Goal: Task Accomplishment & Management: Manage account settings

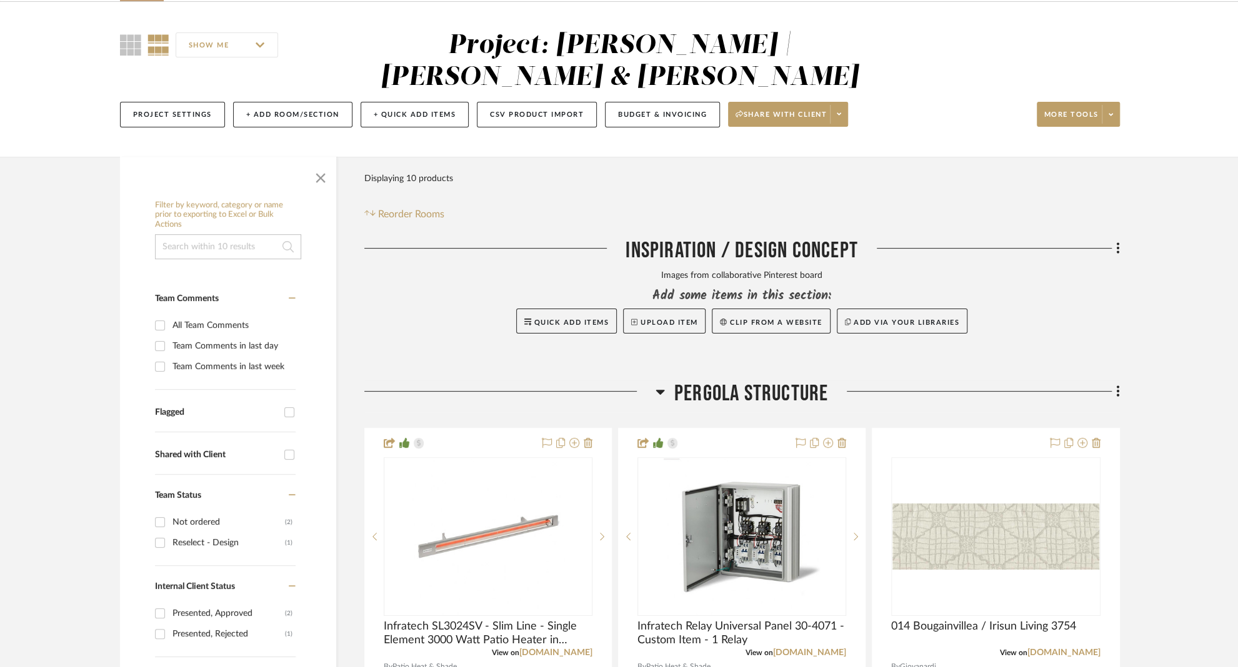
scroll to position [229, 0]
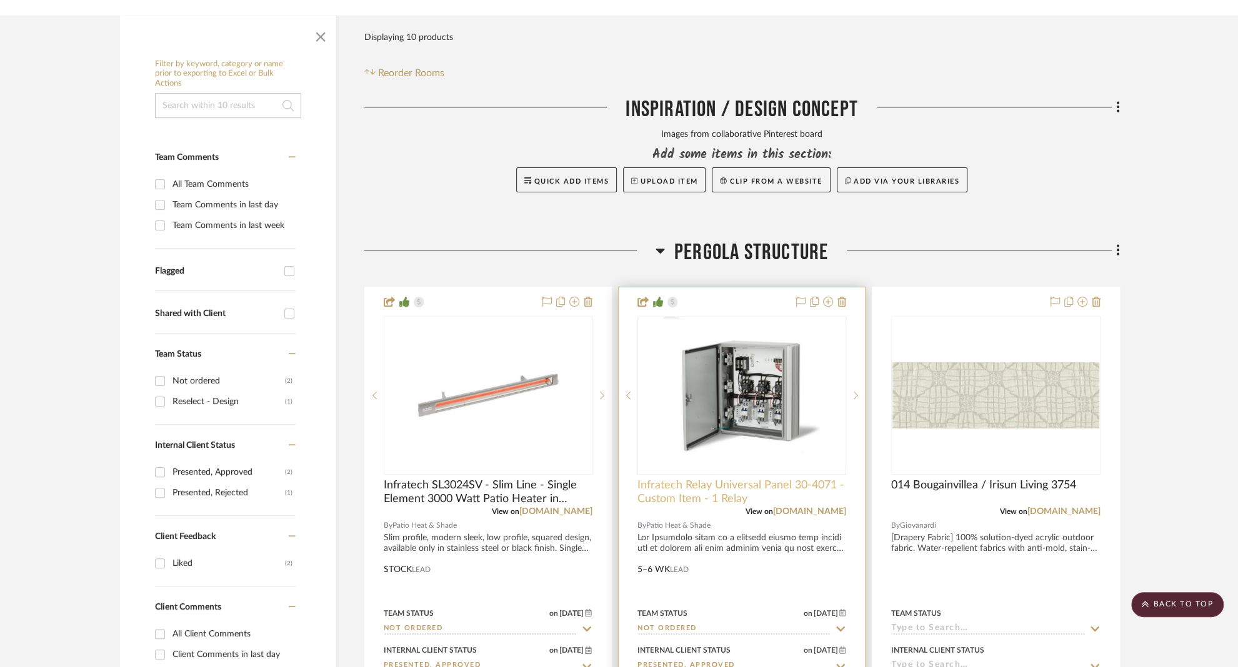
click at [676, 479] on span "Infratech Relay Universal Panel 30-4071 - Custom Item - 1 Relay" at bounding box center [741, 492] width 209 height 27
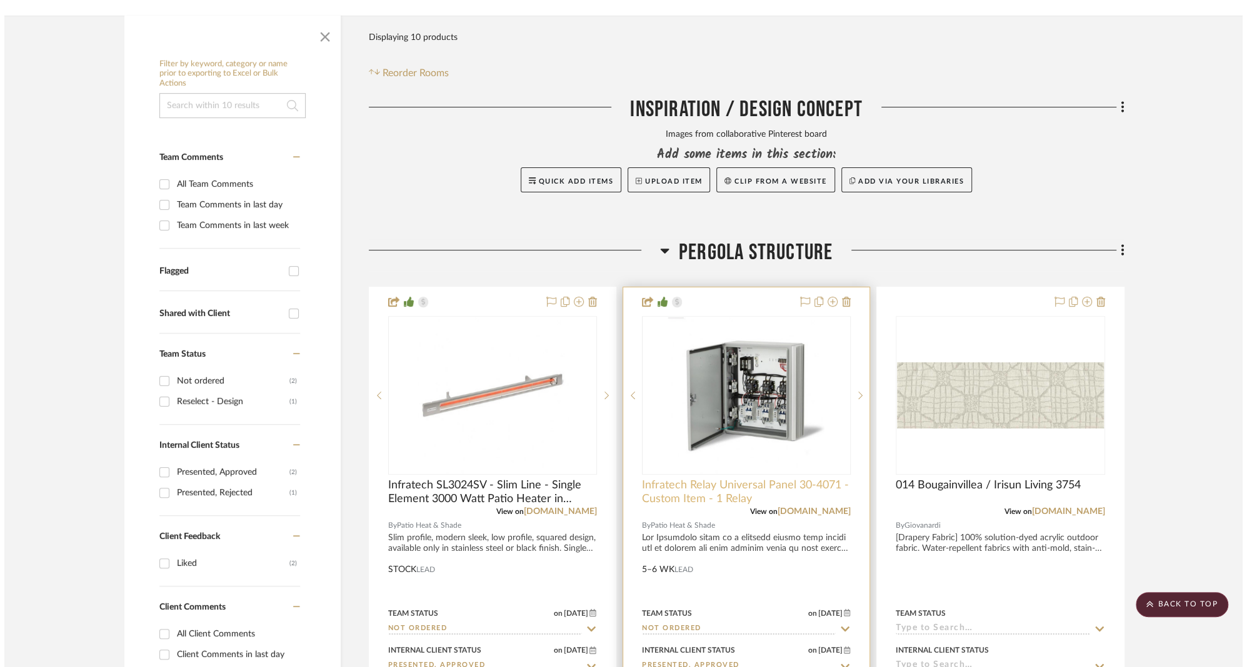
scroll to position [0, 0]
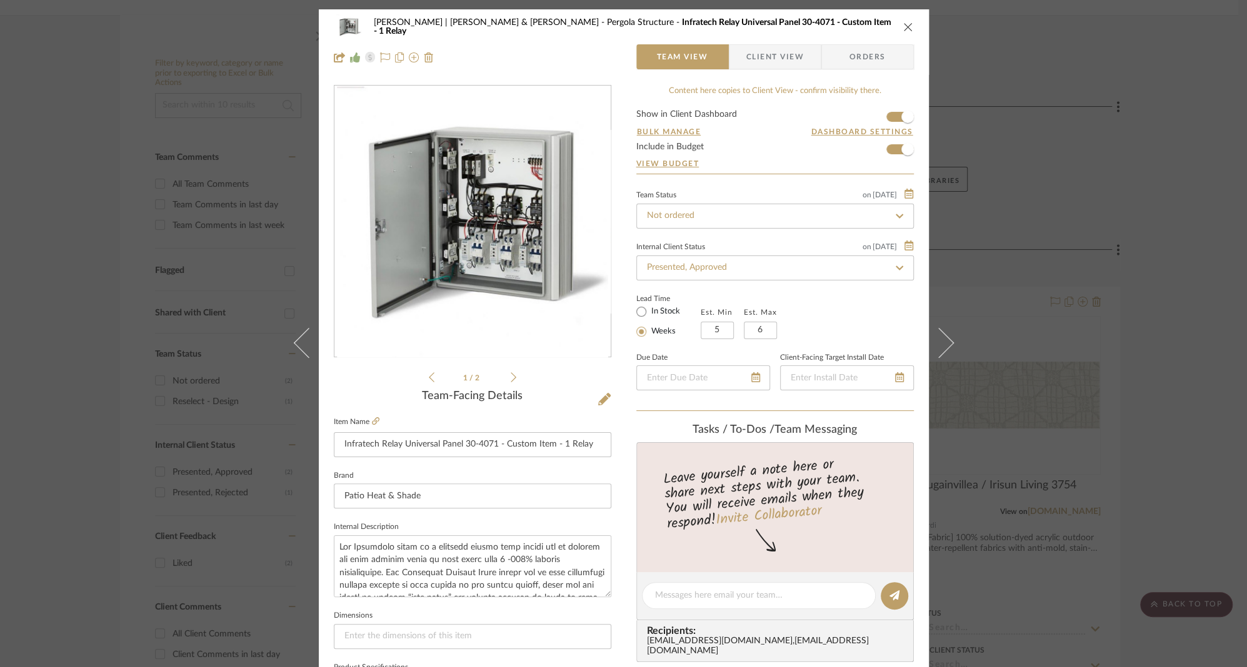
click at [754, 62] on span "Client View" at bounding box center [774, 56] width 57 height 25
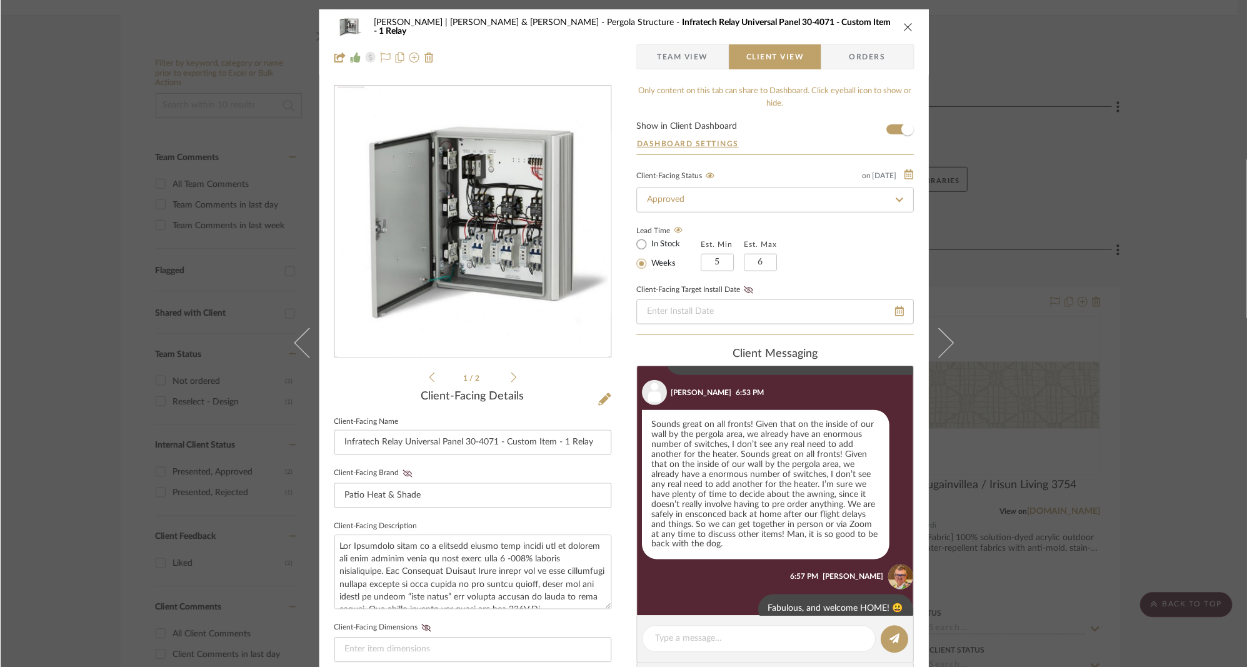
scroll to position [1022, 0]
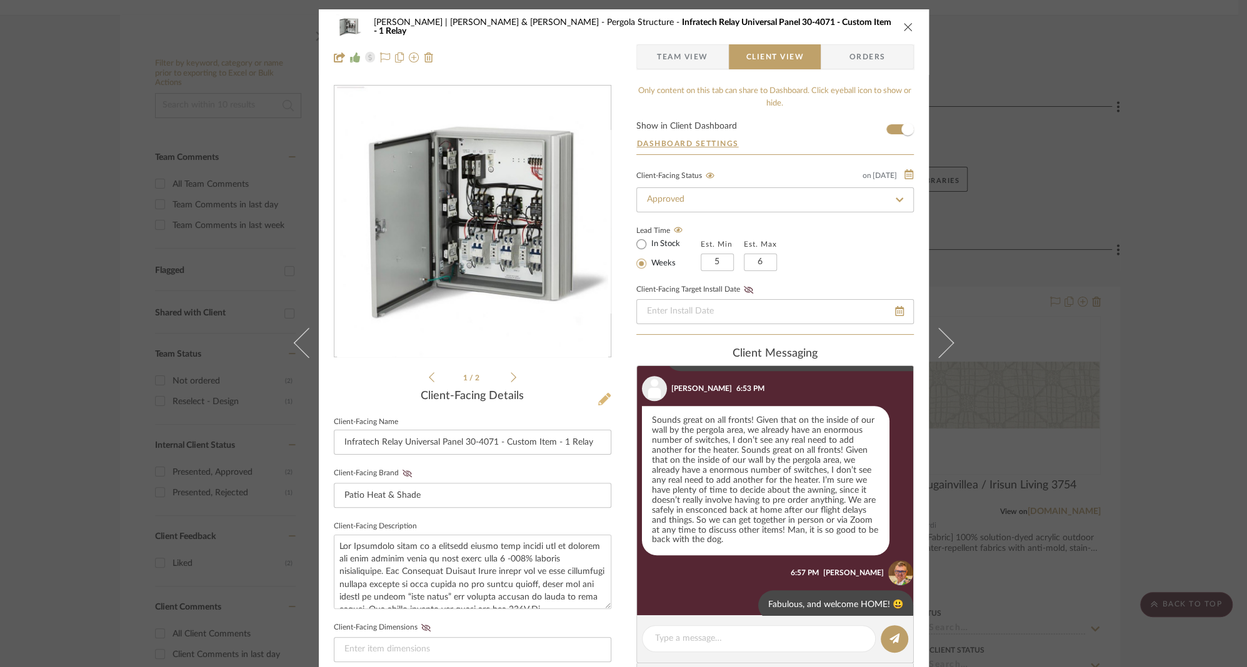
click at [598, 398] on icon at bounding box center [604, 399] width 12 height 12
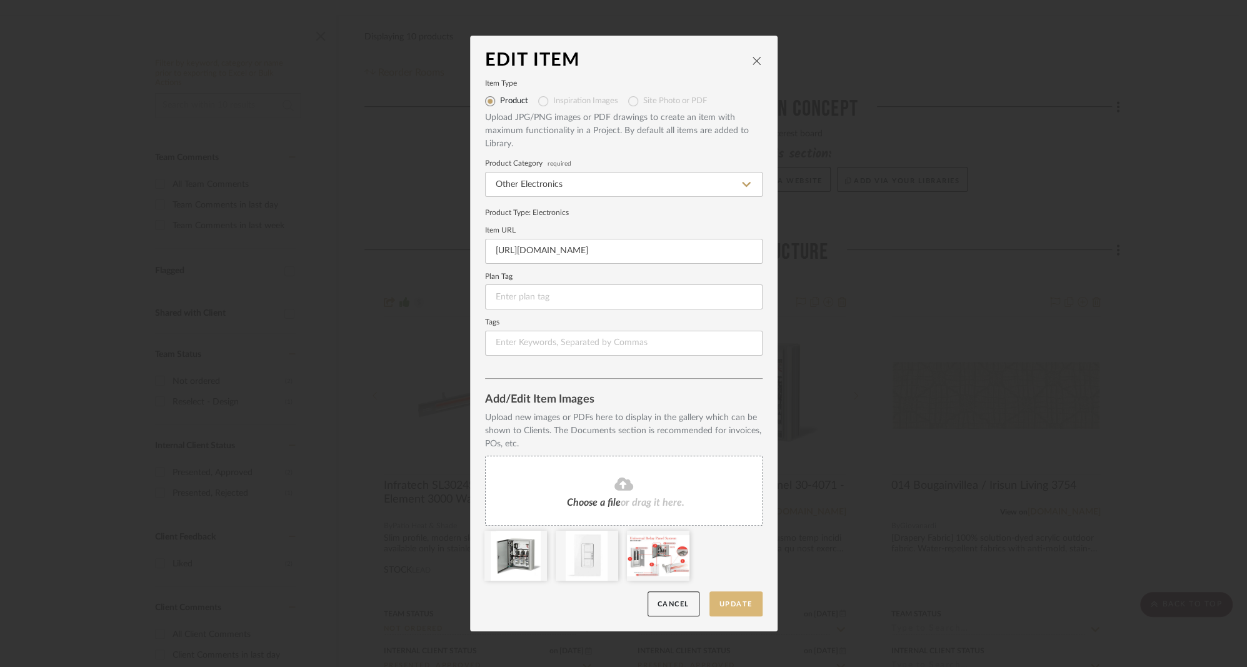
click at [728, 598] on button "Update" at bounding box center [735, 604] width 53 height 26
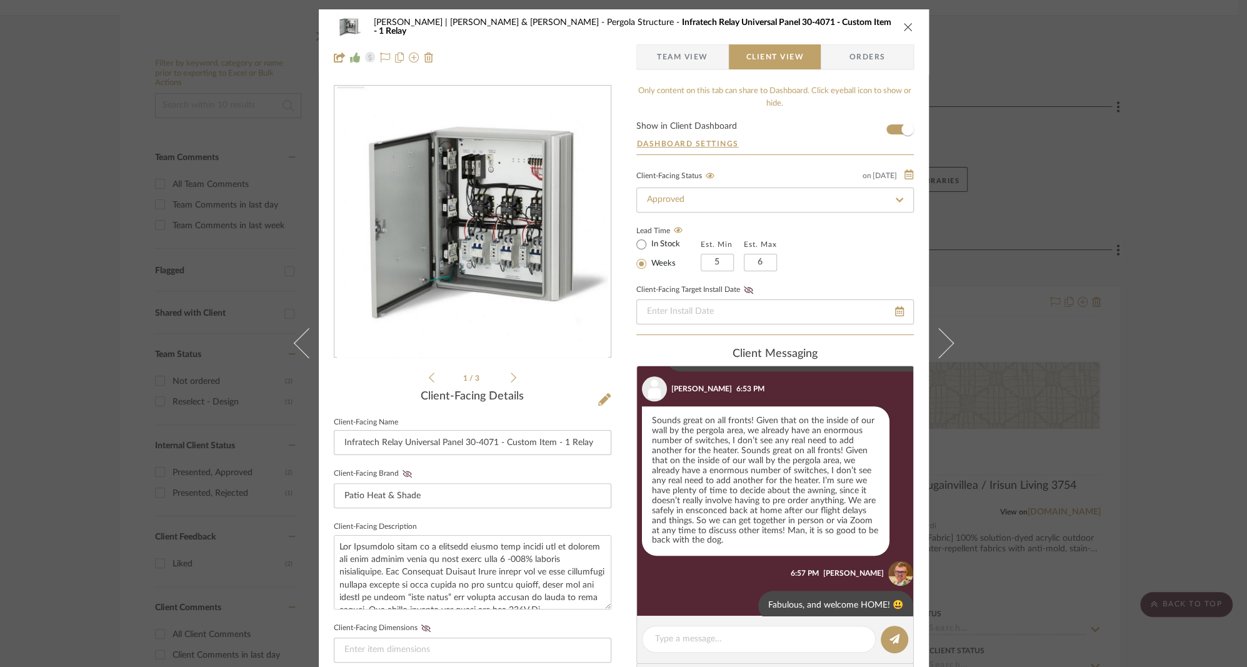
click at [661, 62] on span "Team View" at bounding box center [682, 56] width 51 height 25
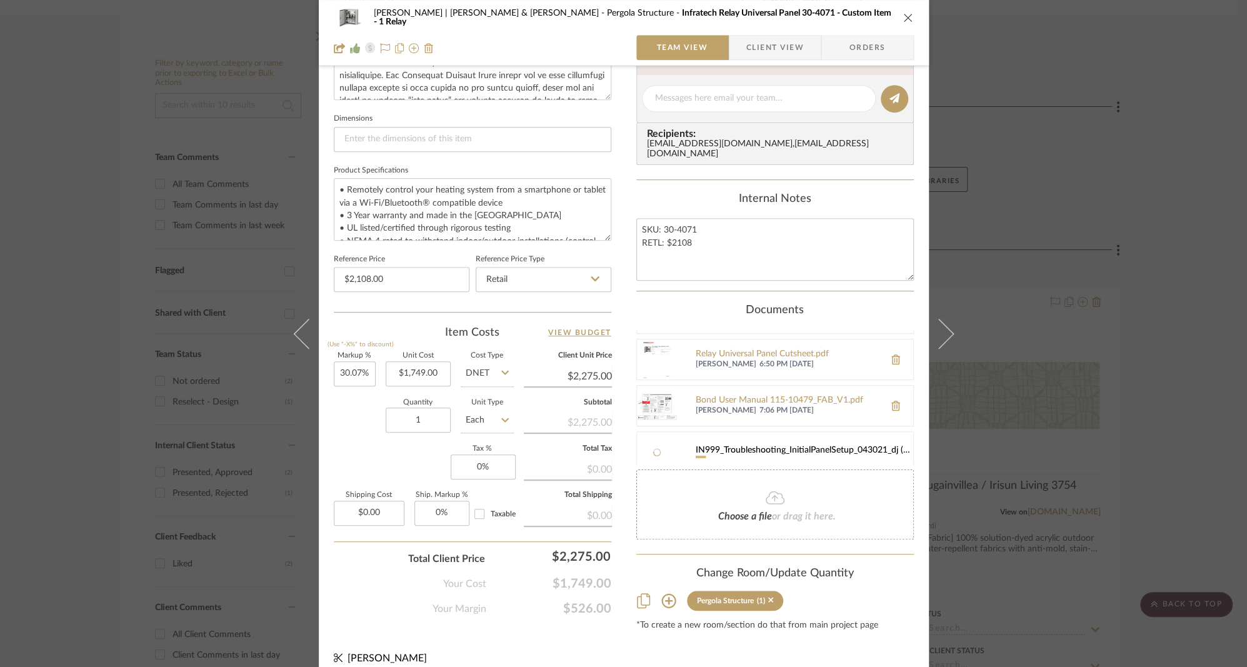
scroll to position [43, 0]
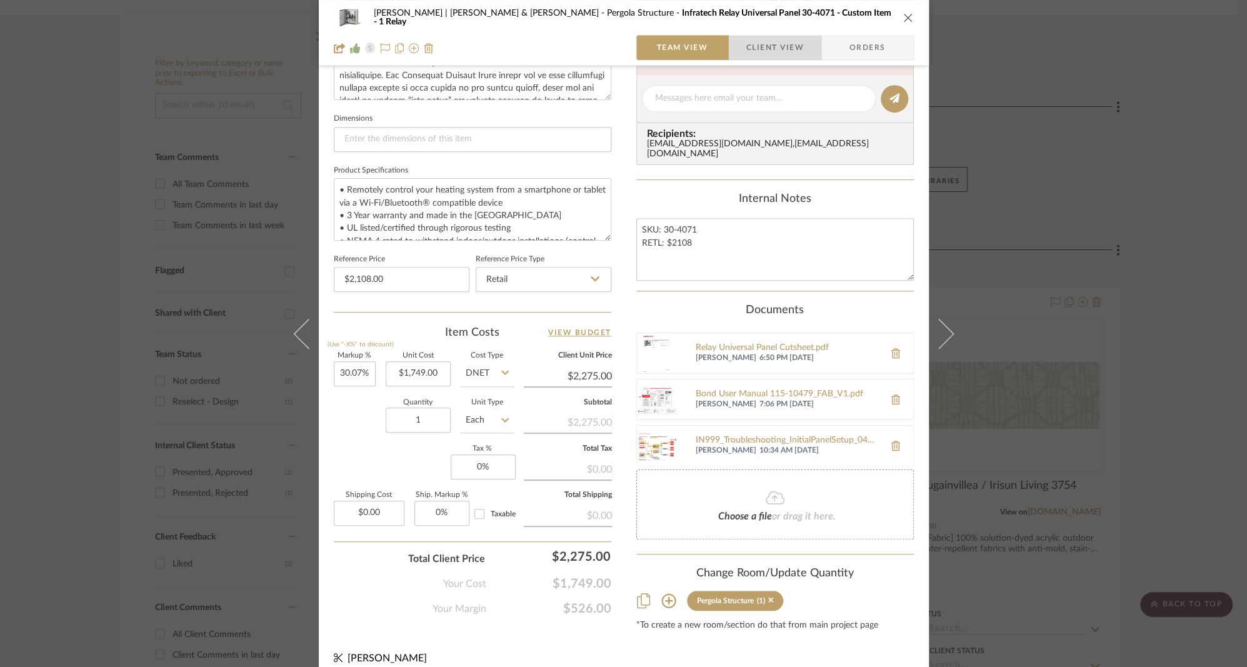
click at [777, 49] on span "Client View" at bounding box center [774, 47] width 57 height 25
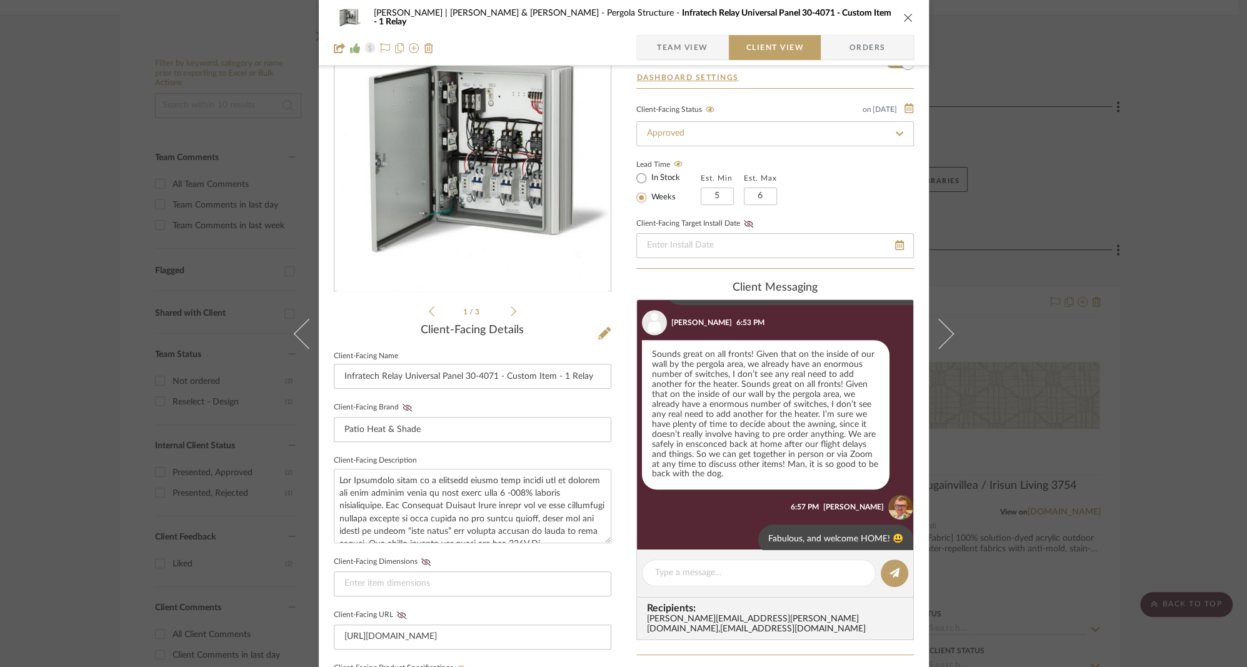
scroll to position [0, 0]
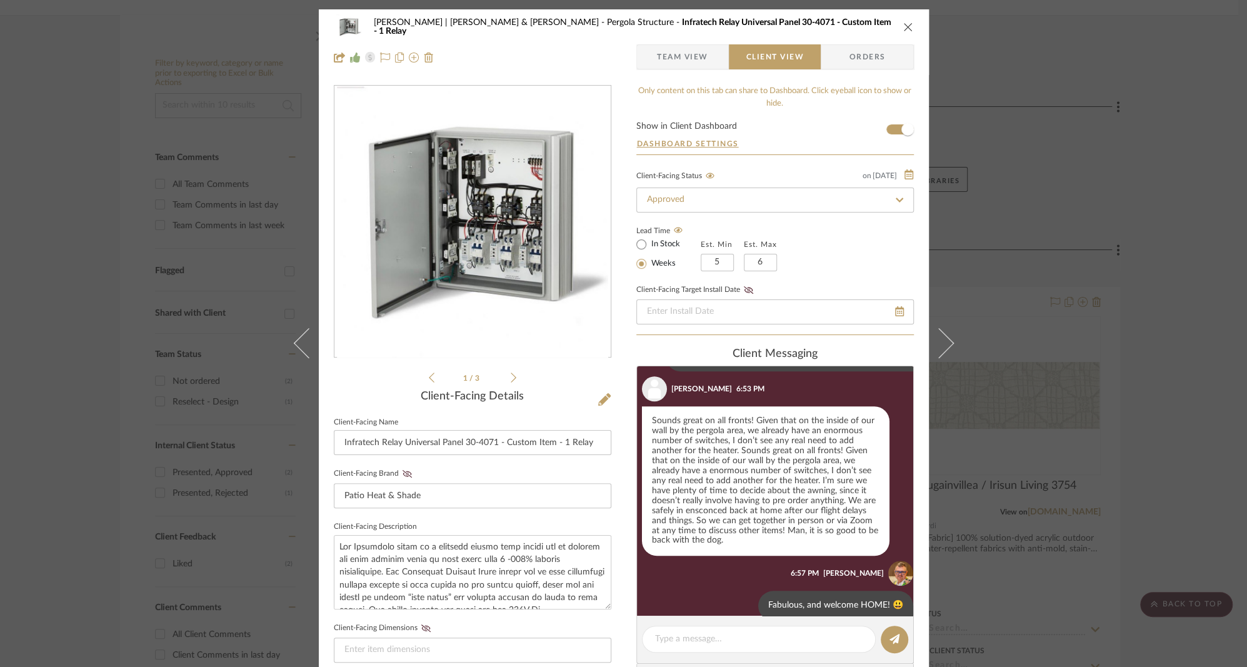
click at [903, 27] on icon "close" at bounding box center [908, 27] width 10 height 10
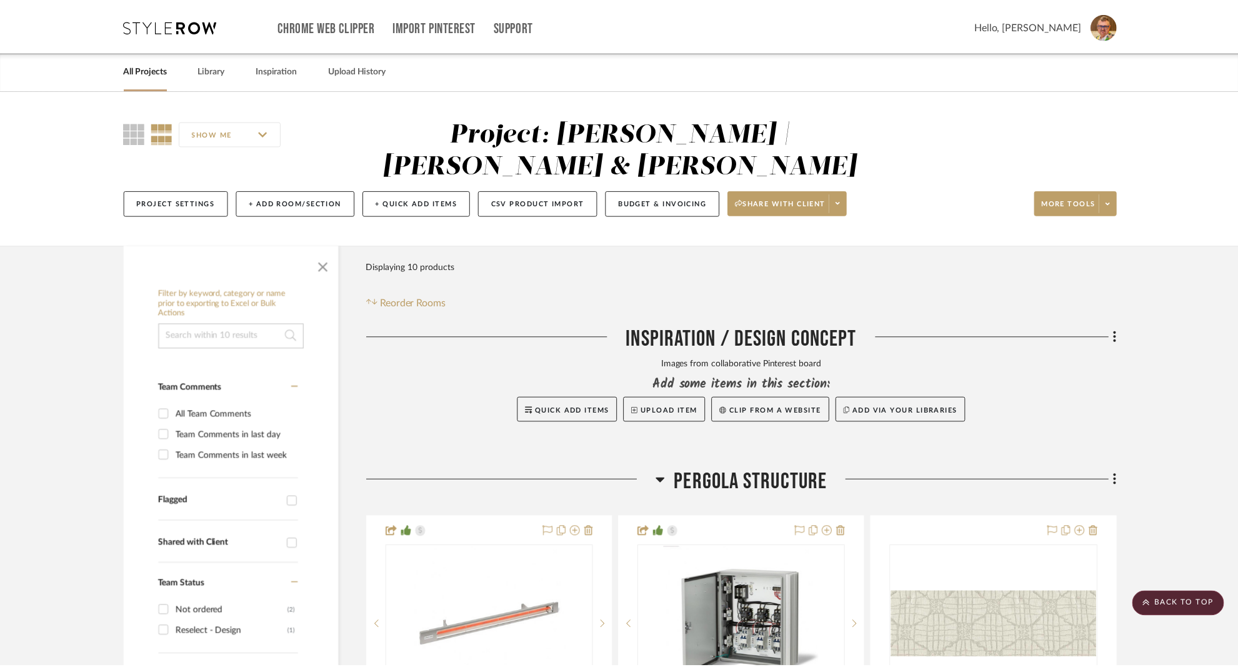
scroll to position [229, 0]
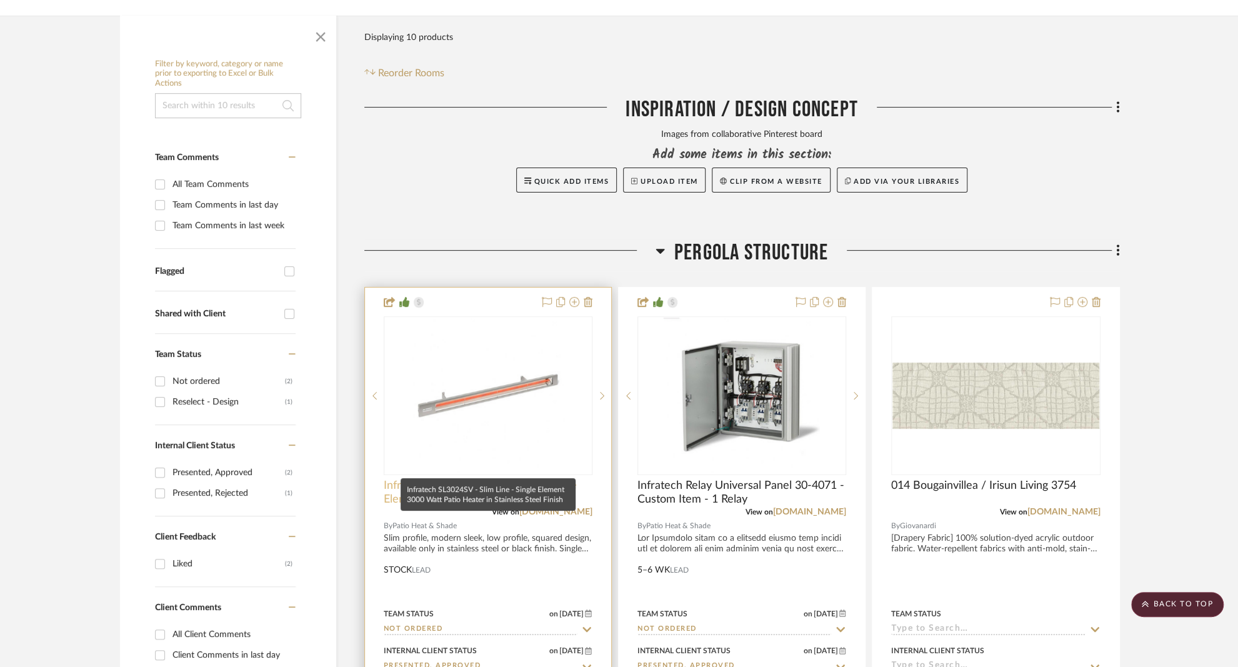
click at [447, 479] on span "Infratech SL3024SV - Slim Line - Single Element 3000 Watt Patio Heater in Stain…" at bounding box center [488, 492] width 209 height 27
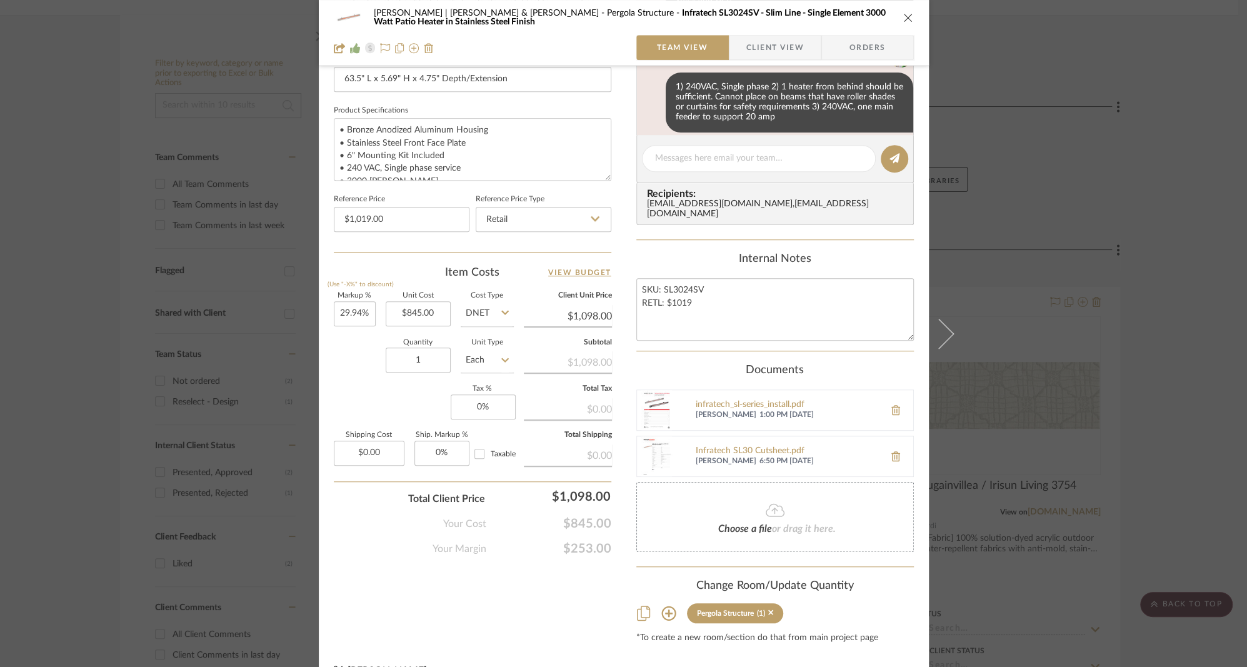
scroll to position [572, 0]
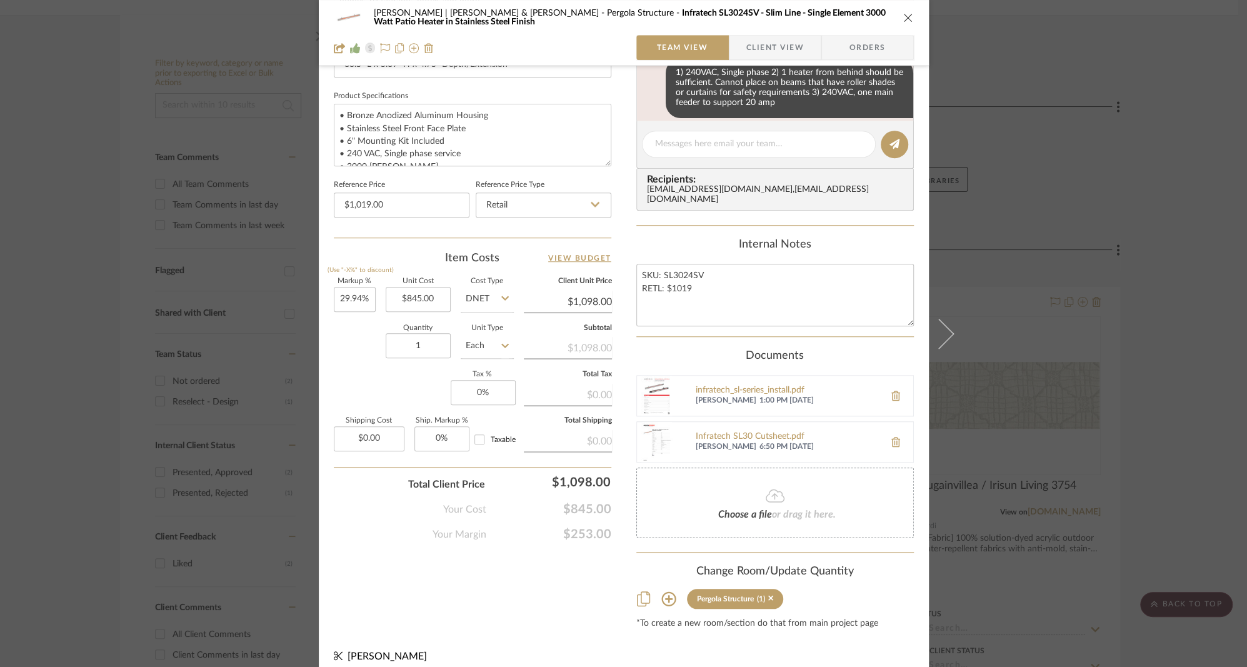
click at [903, 17] on icon "close" at bounding box center [908, 17] width 10 height 10
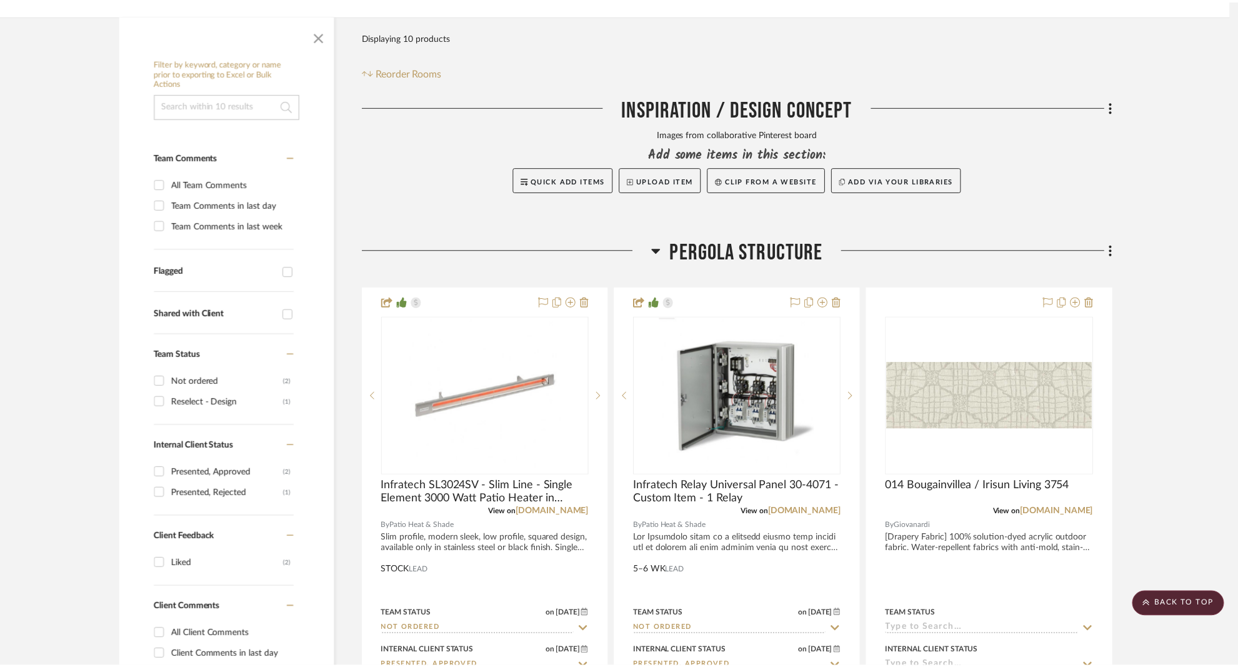
scroll to position [229, 0]
